Goal: Transaction & Acquisition: Book appointment/travel/reservation

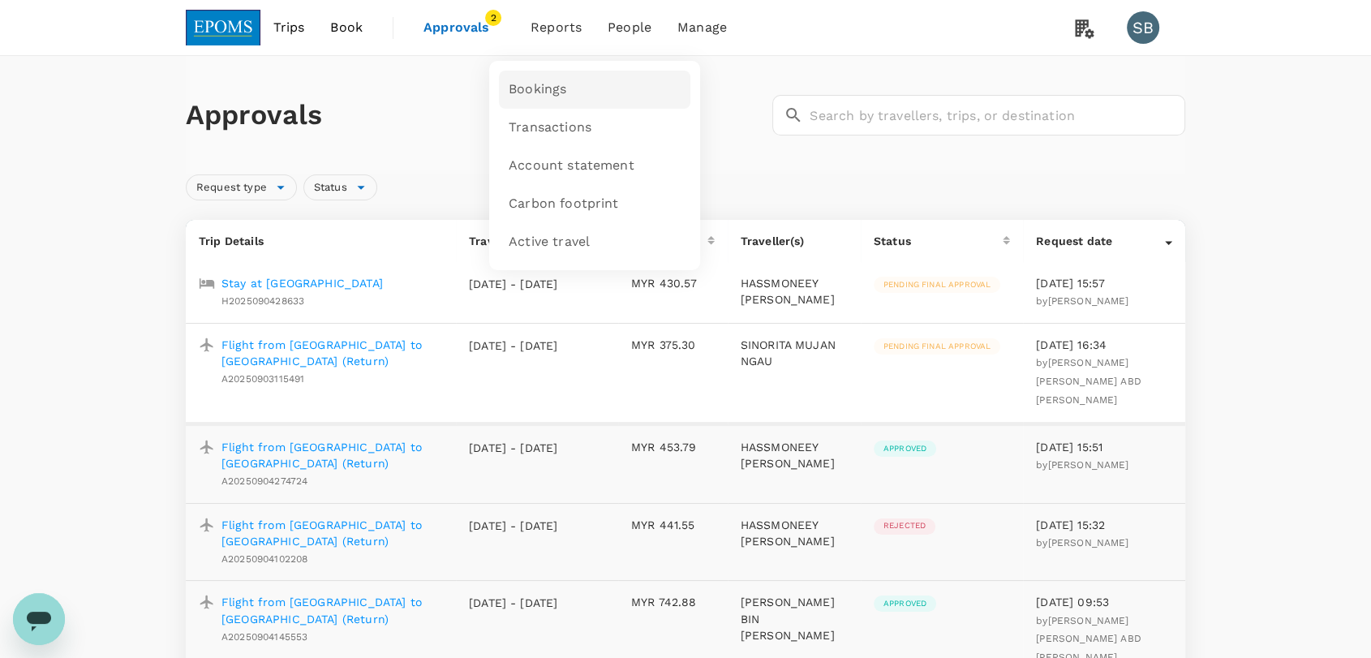
click at [554, 97] on span "Bookings" at bounding box center [538, 89] width 58 height 19
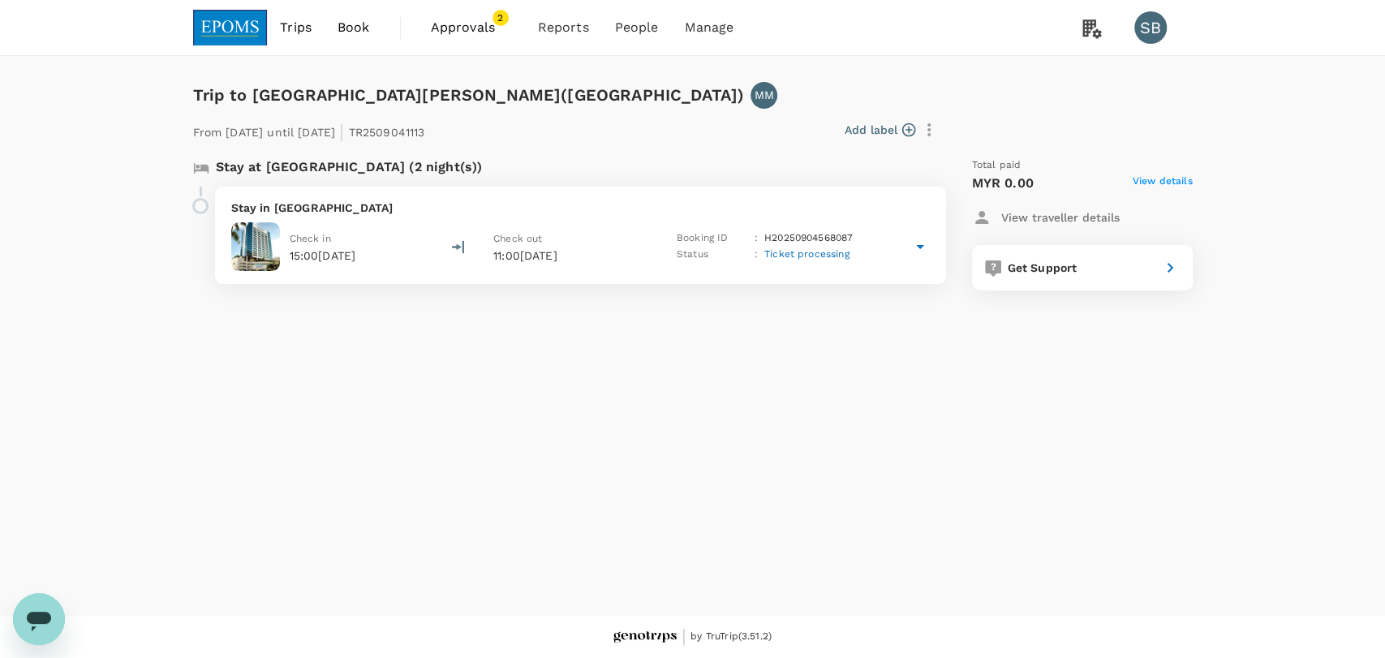
click at [631, 209] on p "Stay in Riverside Majestic Hotel" at bounding box center [580, 208] width 699 height 16
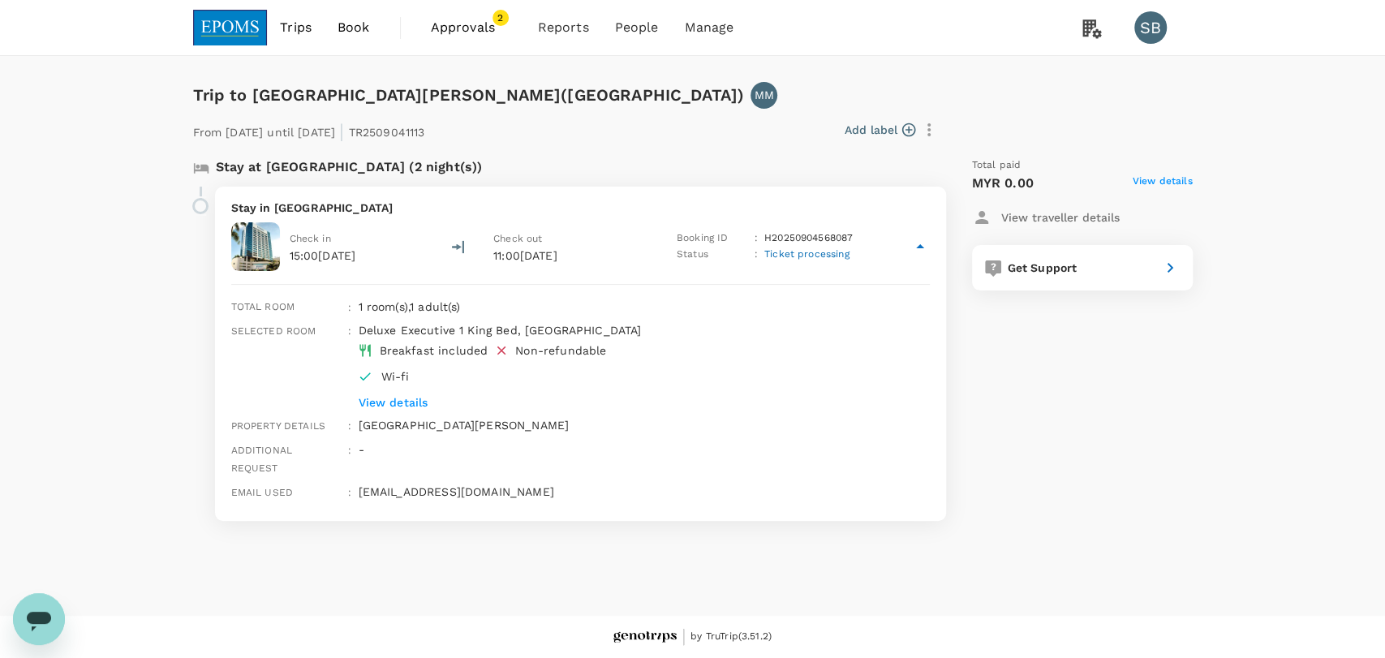
click at [296, 16] on link "Trips" at bounding box center [296, 27] width 58 height 55
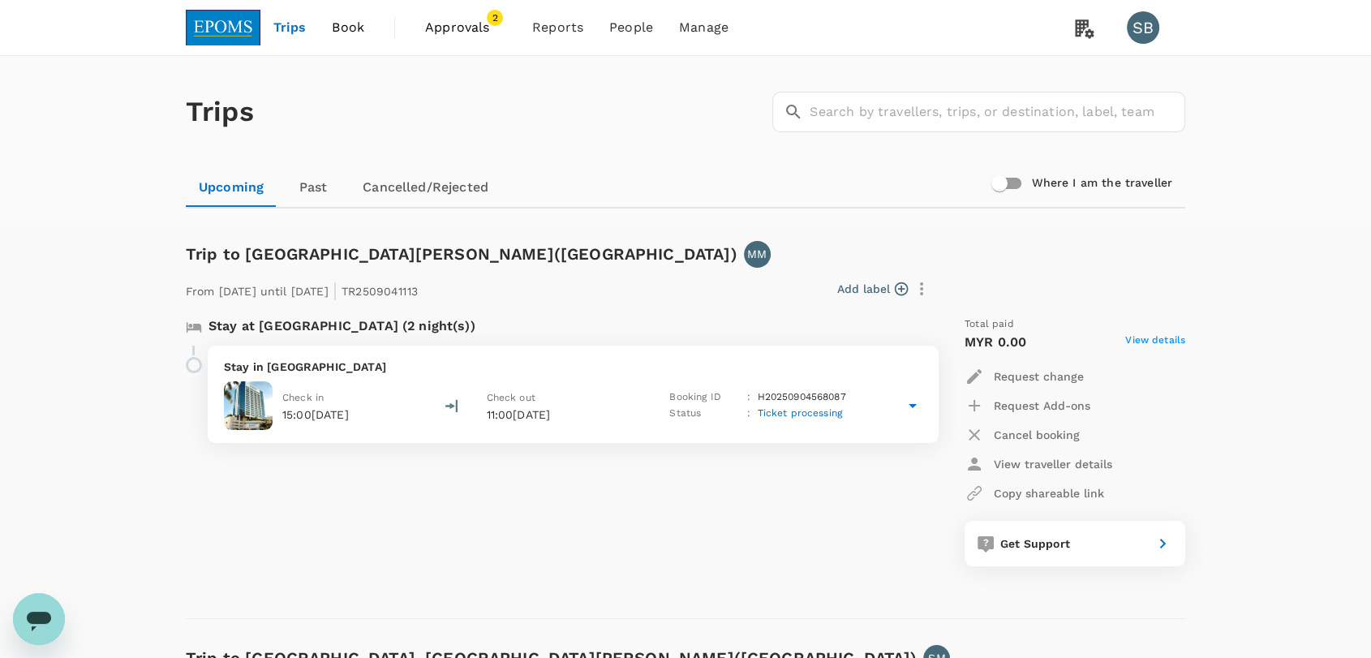
click at [631, 372] on p "Stay in Riverside Majestic Hotel" at bounding box center [573, 367] width 699 height 16
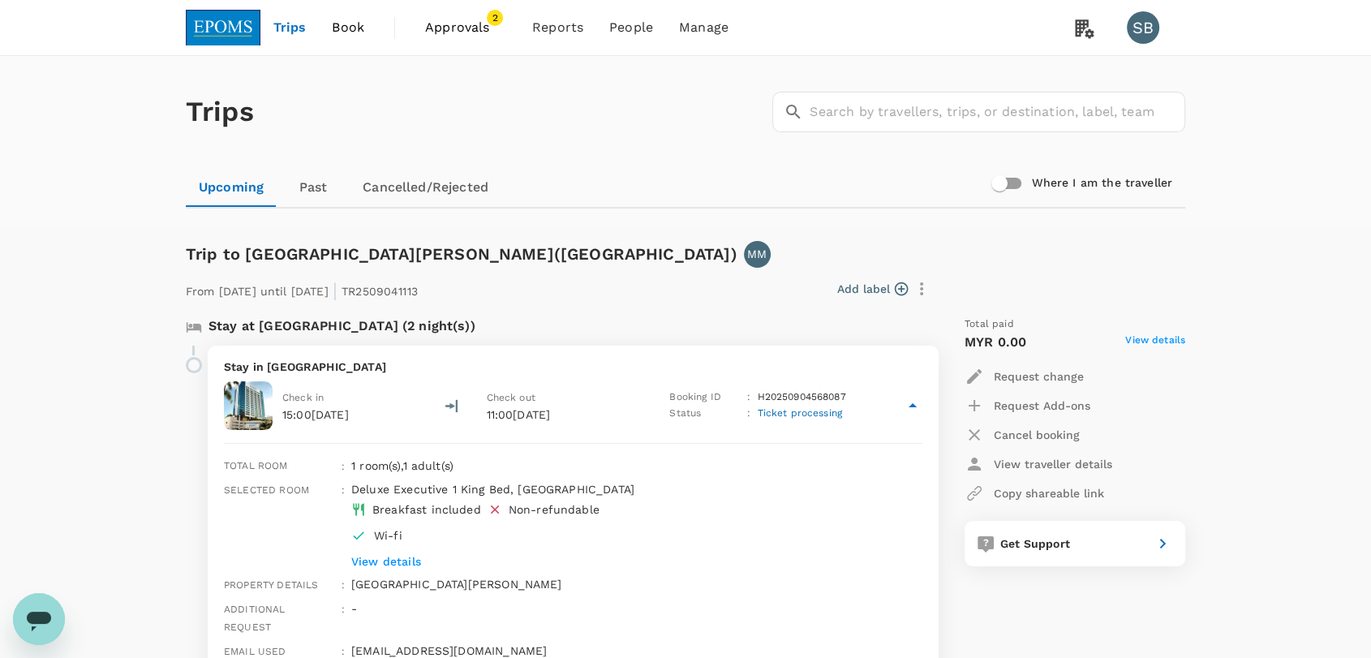
click at [301, 24] on span "Trips" at bounding box center [289, 27] width 33 height 19
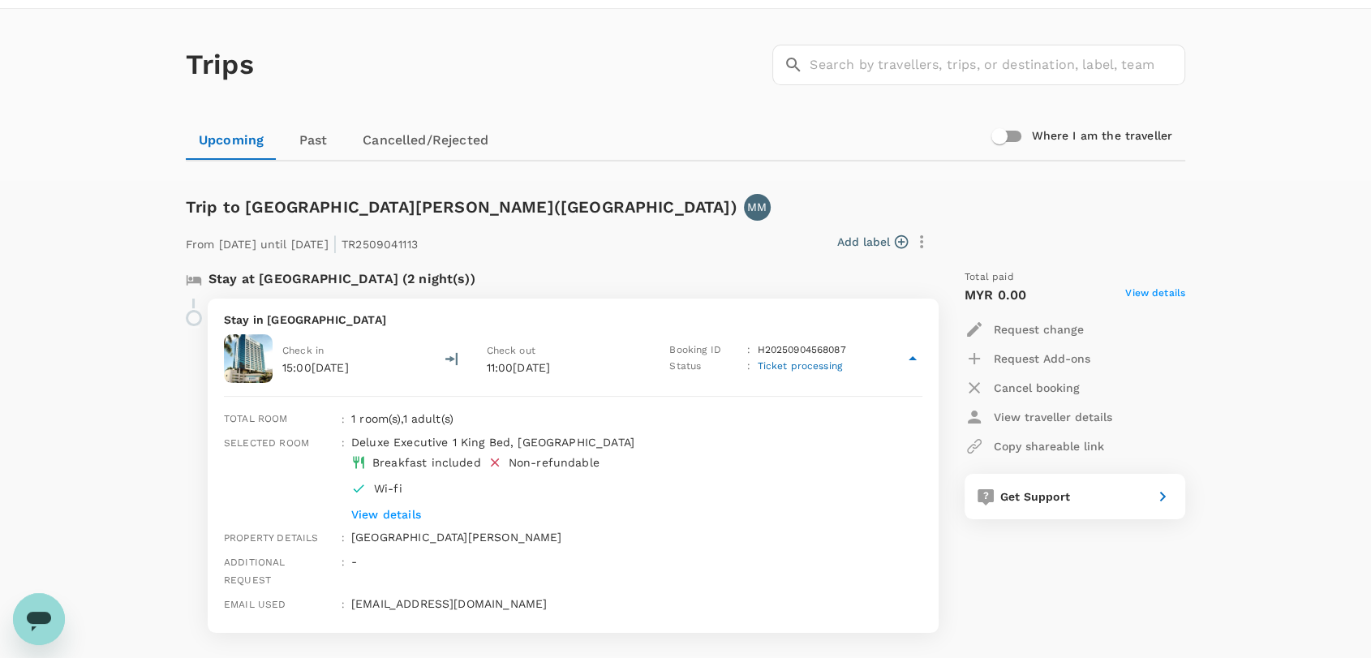
scroll to position [90, 0]
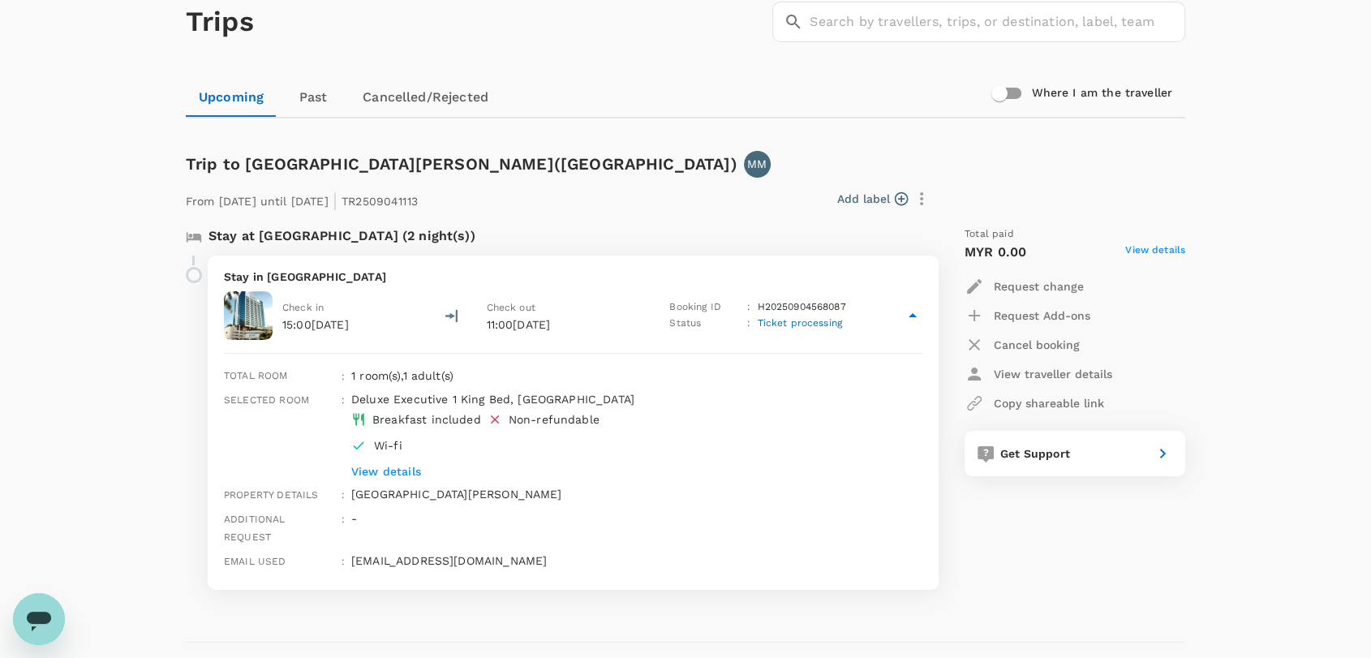
click at [376, 475] on p "View details" at bounding box center [612, 471] width 523 height 16
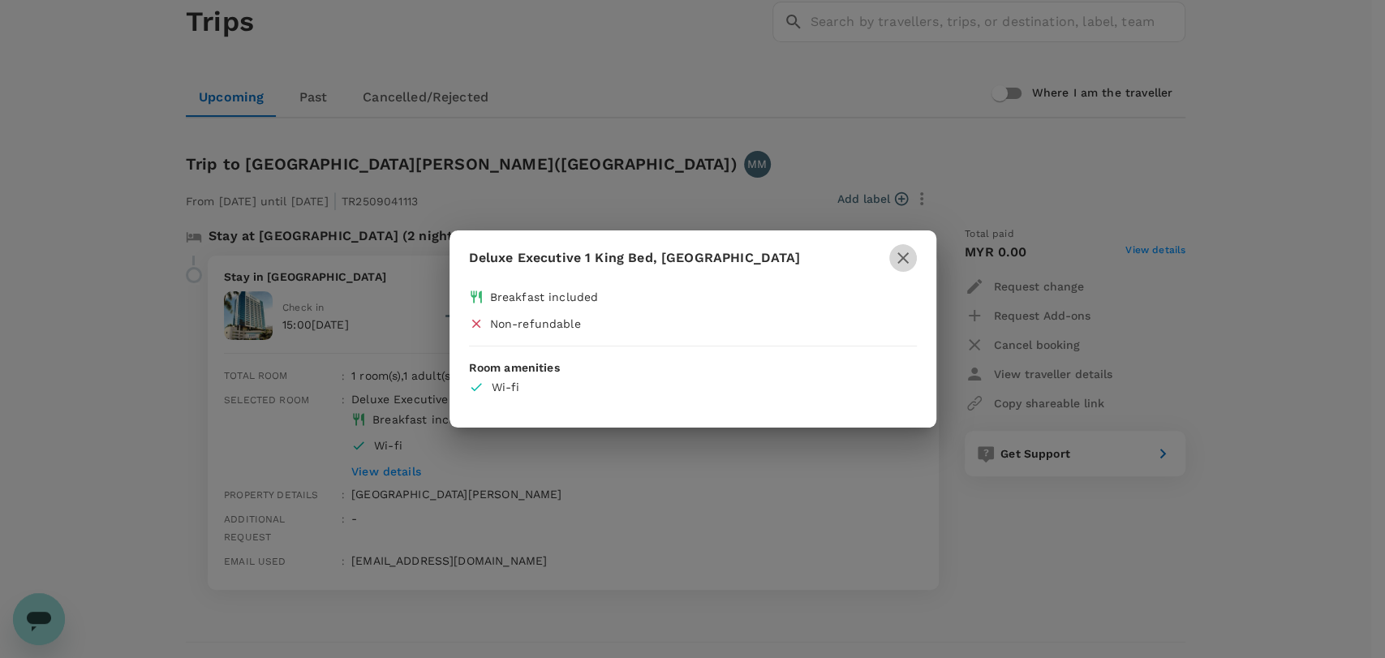
click at [906, 256] on icon "button" at bounding box center [902, 257] width 19 height 19
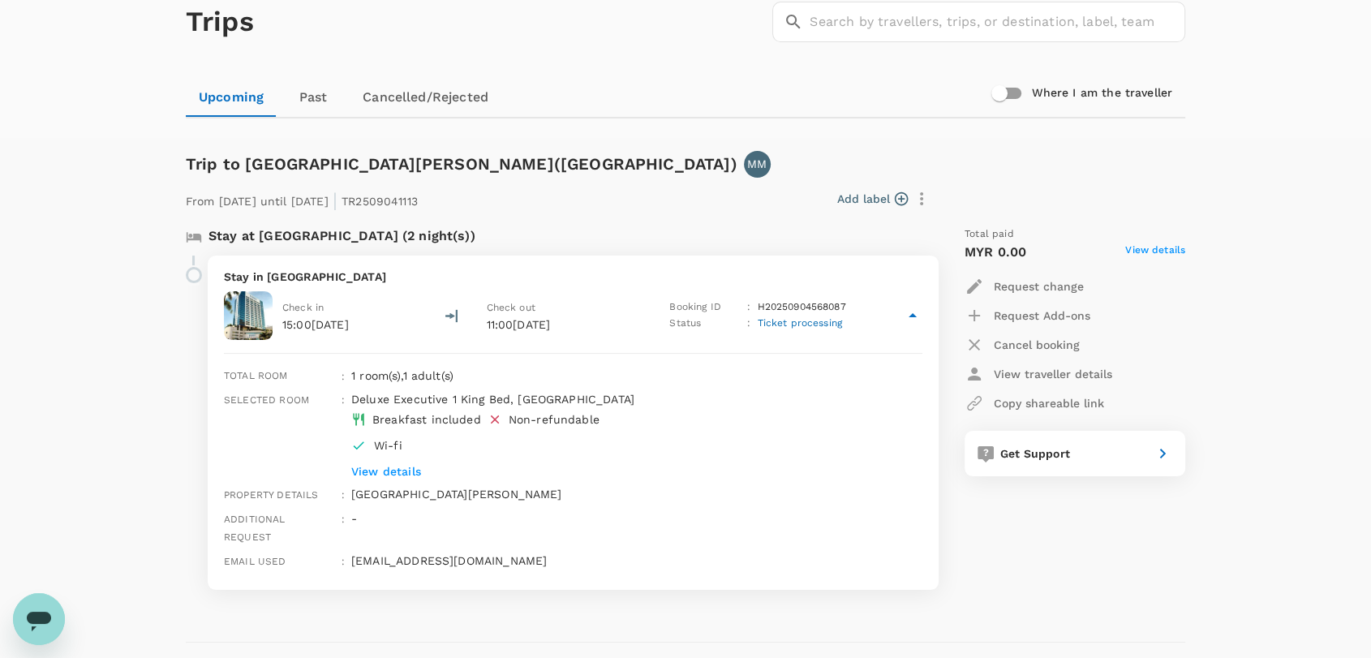
scroll to position [0, 0]
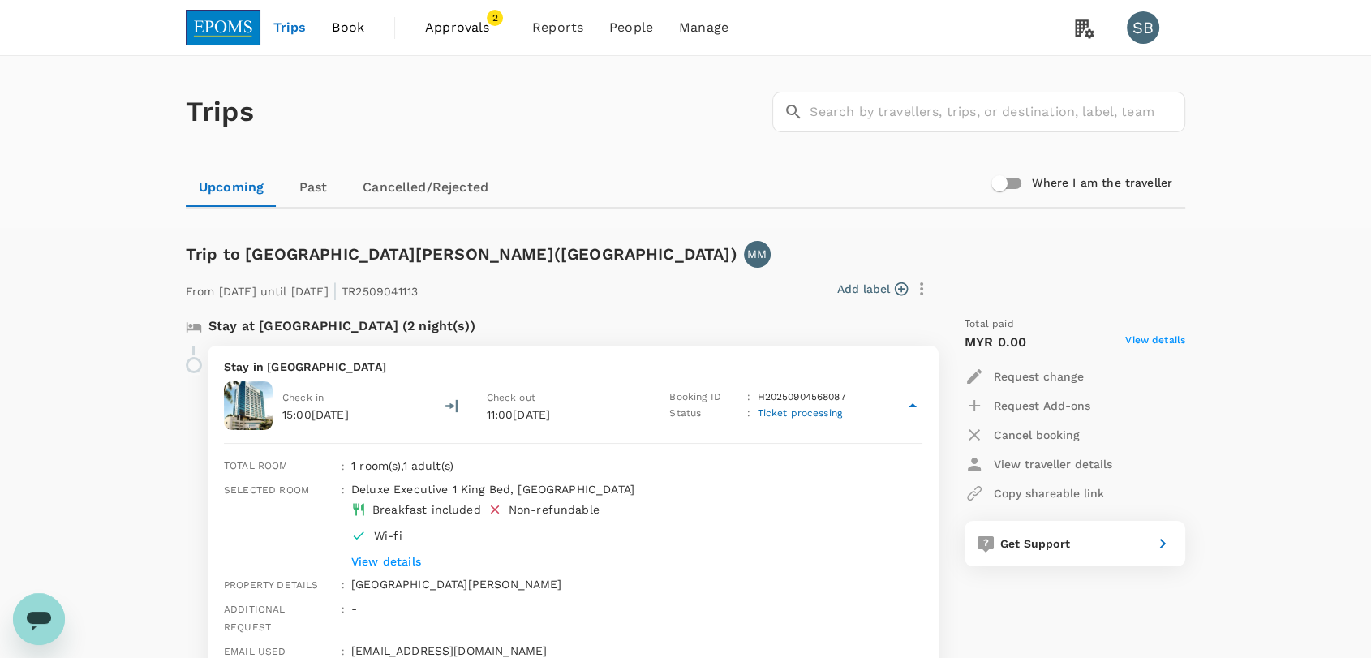
click at [242, 42] on img at bounding box center [223, 28] width 75 height 36
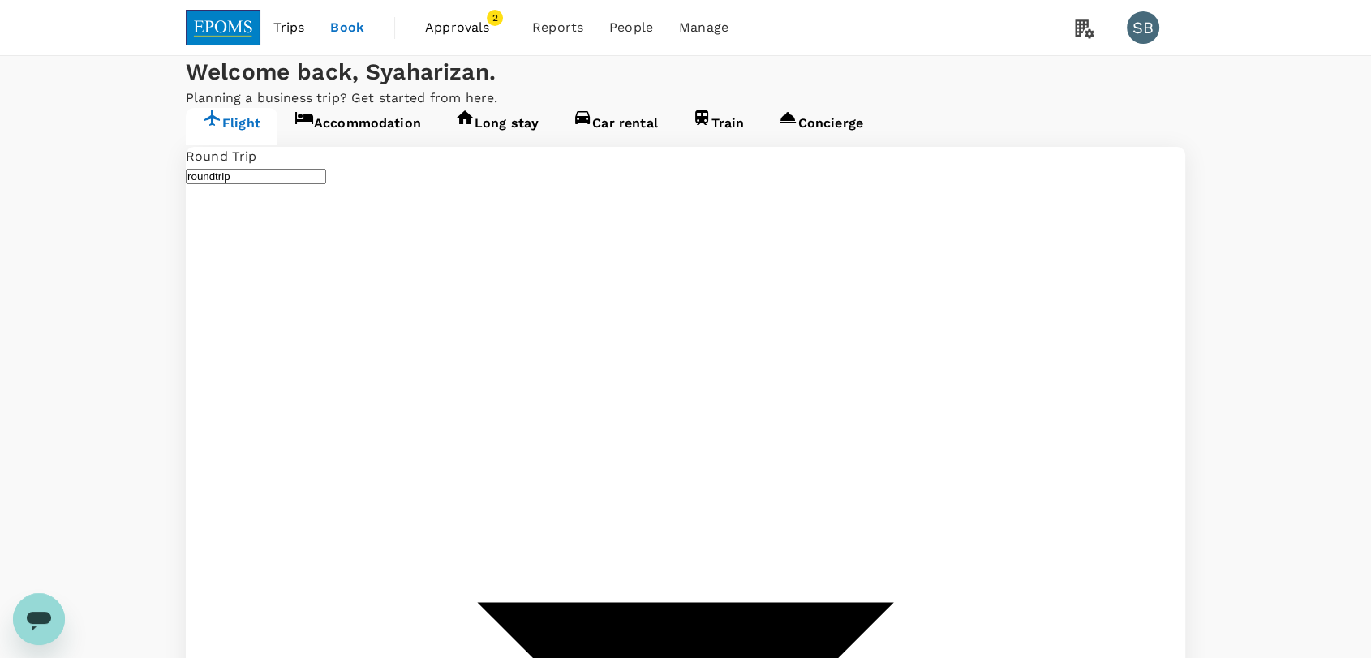
type input "Kuala Lumpur Intl (KUL)"
type input "Kuching Intl (KCH)"
type input "Kuala Lumpur Intl (KUL)"
type input "Kuching Intl (KCH)"
click at [562, 84] on span "Bookings" at bounding box center [539, 89] width 58 height 19
